Goal: Task Accomplishment & Management: Complete application form

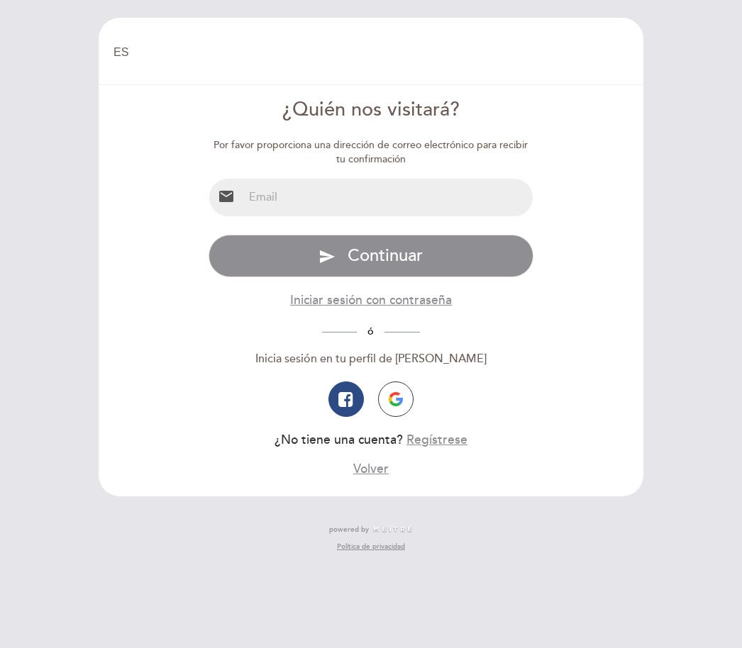
select select "es"
click at [399, 196] on input "email" at bounding box center [388, 198] width 290 height 38
type input "[EMAIL_ADDRESS][DOMAIN_NAME]"
click at [423, 253] on button "send Continuar" at bounding box center [372, 256] width 326 height 43
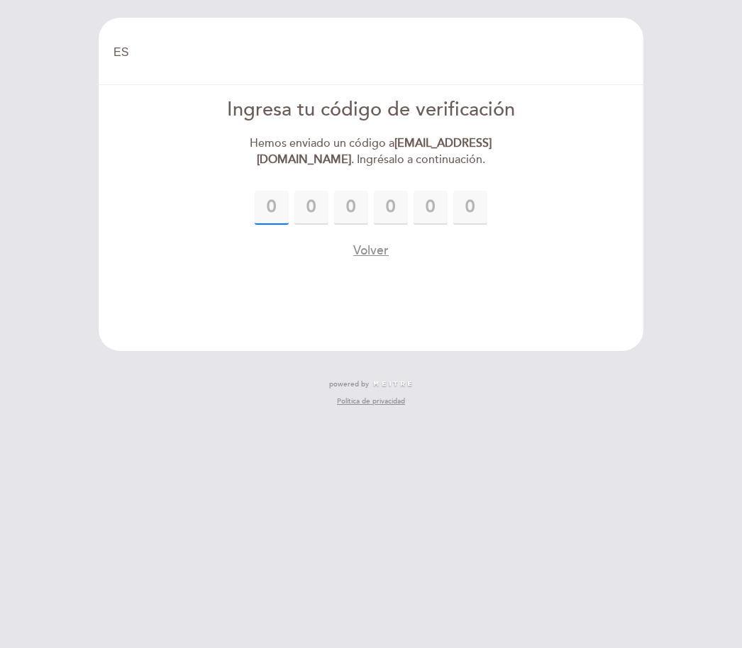
click at [283, 208] on input "text" at bounding box center [272, 208] width 34 height 34
type input "6"
type input "0"
type input "4"
type input "3"
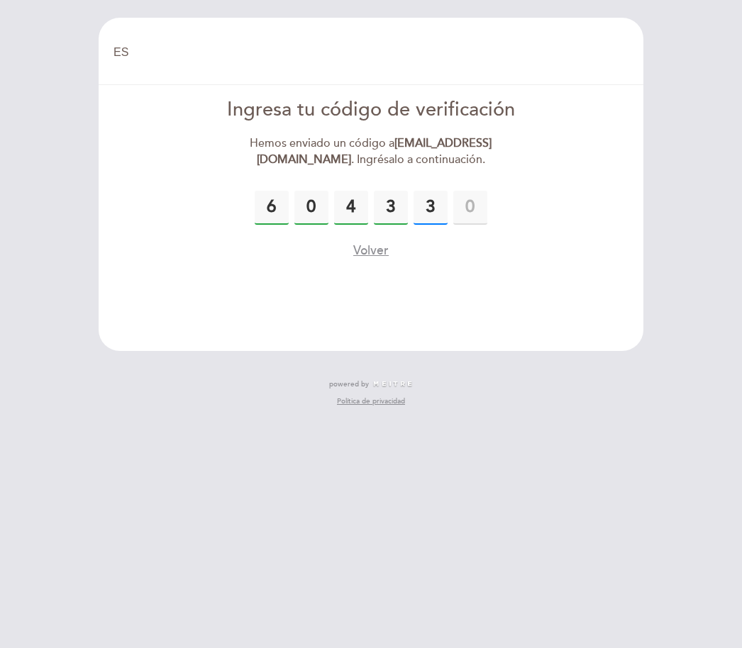
type input "3"
type input "2"
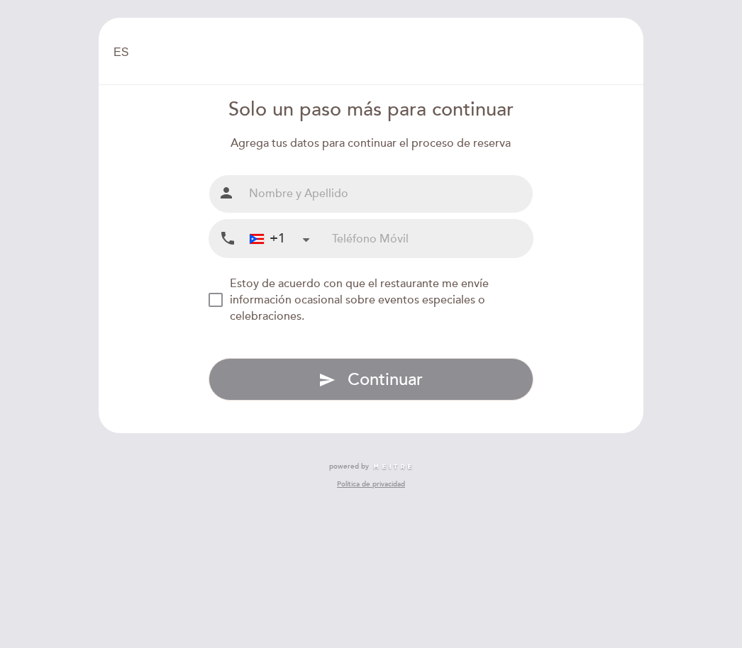
click at [373, 196] on input "text" at bounding box center [388, 194] width 290 height 38
type input "[PERSON_NAME]"
click at [388, 238] on input "tel" at bounding box center [432, 239] width 201 height 38
type input "9394180211"
click at [604, 233] on form "Solo un paso más para continuar Agrega tus datos para continuar el proceso de r…" at bounding box center [371, 248] width 525 height 304
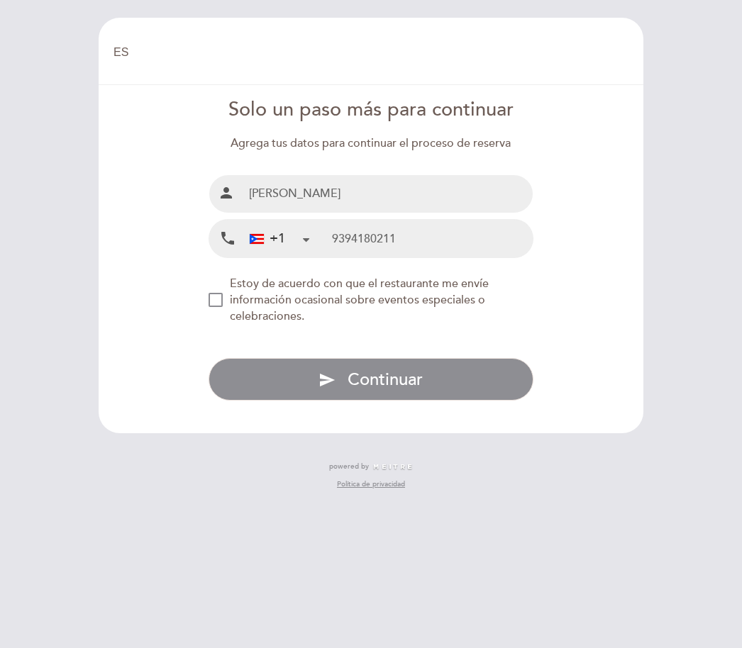
click at [223, 305] on div "NEW_MODAL_AGREE_RESTAURANT_SEND_OCCASIONAL_INFO" at bounding box center [216, 300] width 14 height 14
click at [215, 307] on div "NEW_MODAL_AGREE_RESTAURANT_SEND_OCCASIONAL_INFO" at bounding box center [216, 300] width 14 height 14
click at [442, 382] on button "send Continuar" at bounding box center [372, 379] width 326 height 43
